Goal: Navigation & Orientation: Understand site structure

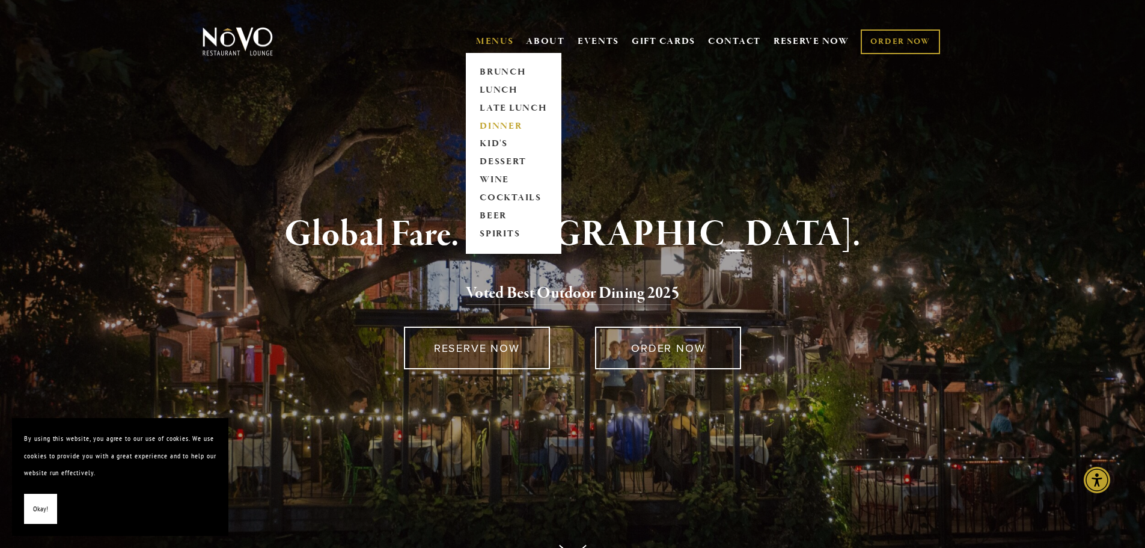
click at [500, 122] on link "DINNER" at bounding box center [513, 126] width 75 height 18
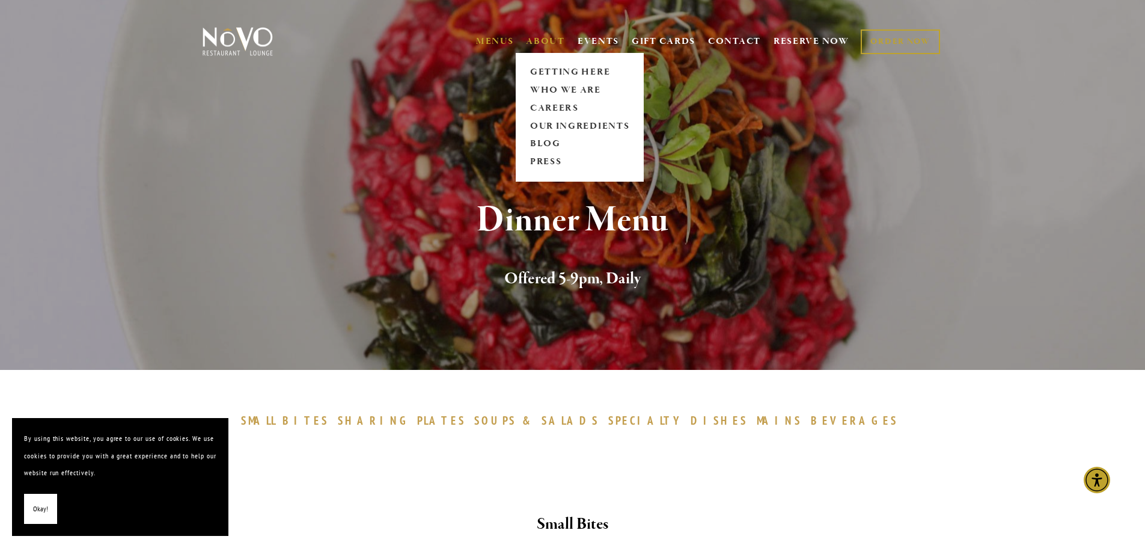
click at [545, 43] on link "ABOUT" at bounding box center [545, 41] width 39 height 12
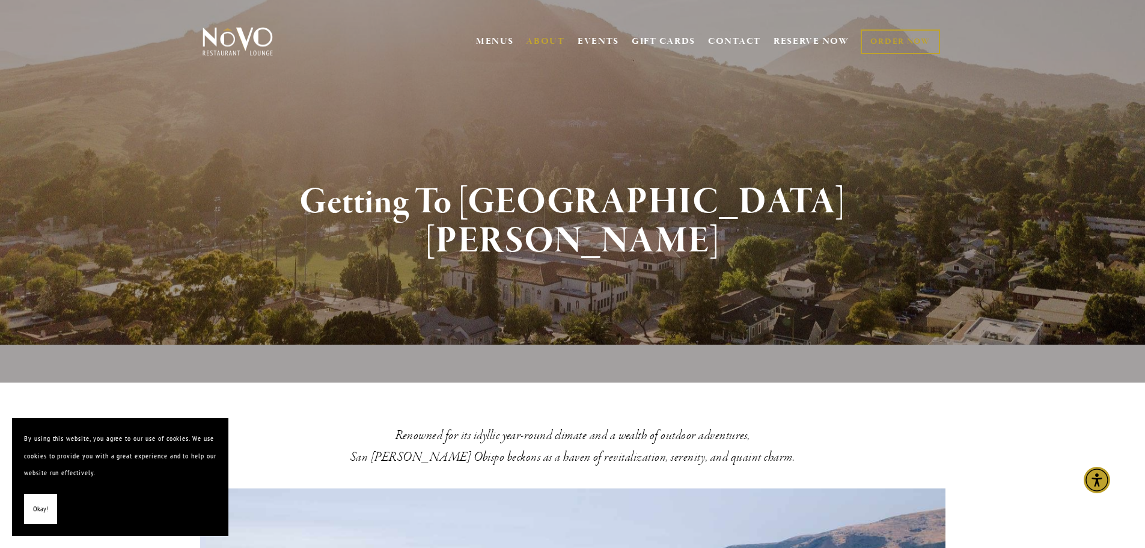
click at [246, 28] on img at bounding box center [237, 41] width 75 height 30
